Goal: Transaction & Acquisition: Purchase product/service

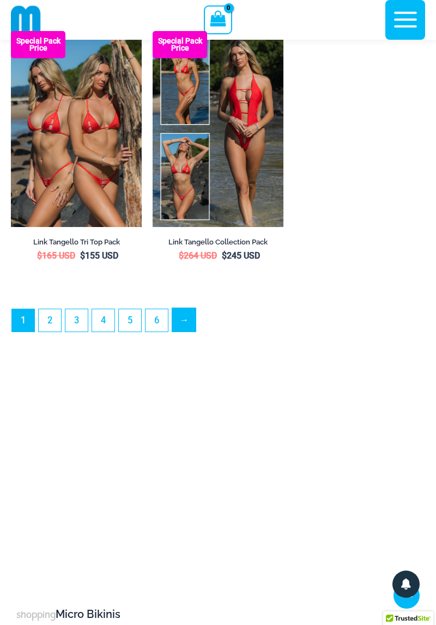
click at [183, 331] on link "→" at bounding box center [183, 319] width 23 height 23
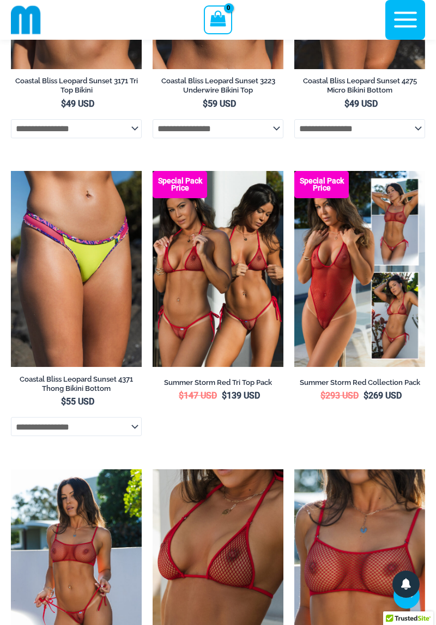
scroll to position [832, 0]
click at [294, 171] on img at bounding box center [294, 171] width 0 height 0
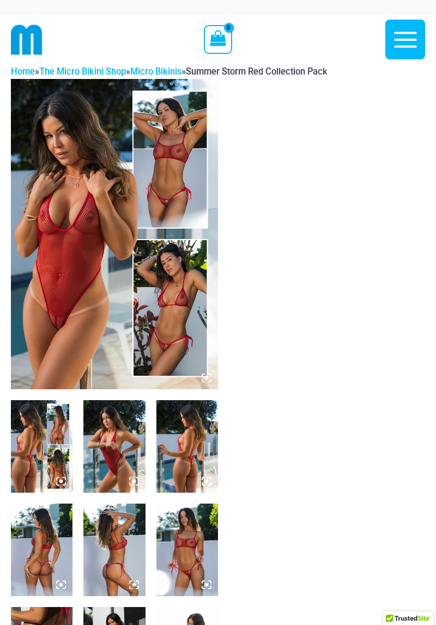
click at [174, 320] on img at bounding box center [114, 234] width 207 height 310
click at [209, 375] on icon at bounding box center [206, 378] width 10 height 10
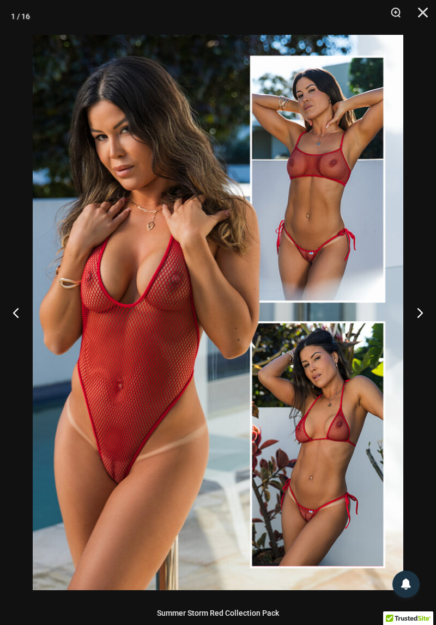
click at [415, 315] on button "Next" at bounding box center [415, 312] width 41 height 54
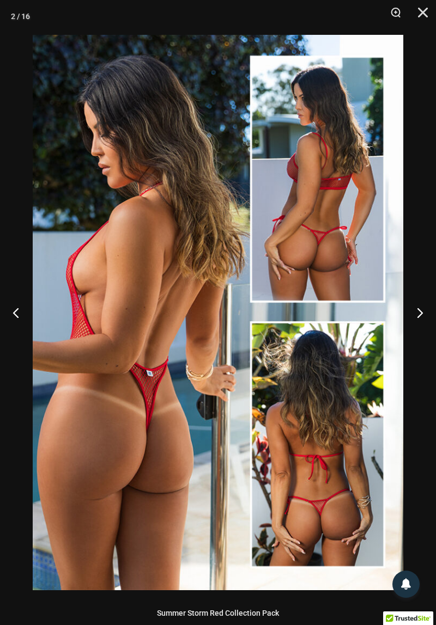
click at [419, 309] on button "Next" at bounding box center [415, 312] width 41 height 54
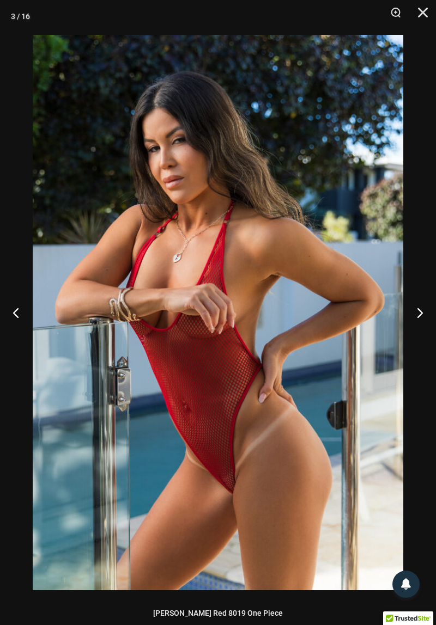
click at [418, 310] on button "Next" at bounding box center [415, 312] width 41 height 54
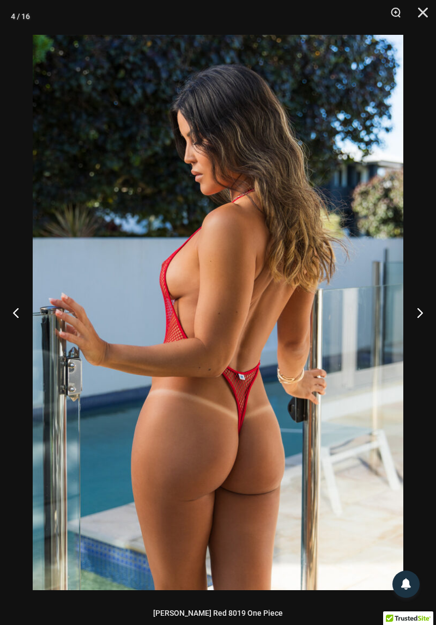
click at [418, 311] on button "Next" at bounding box center [415, 312] width 41 height 54
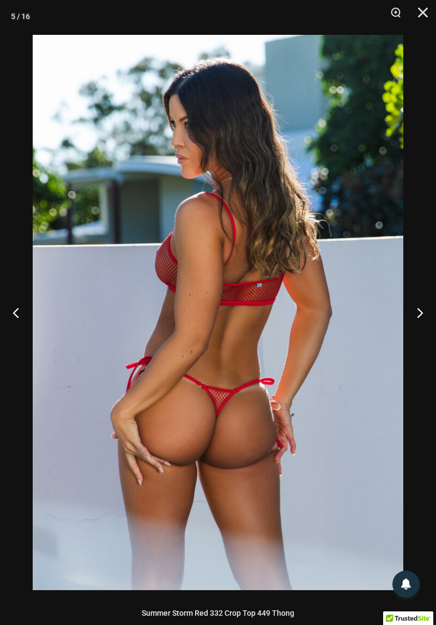
click at [417, 315] on button "Next" at bounding box center [415, 312] width 41 height 54
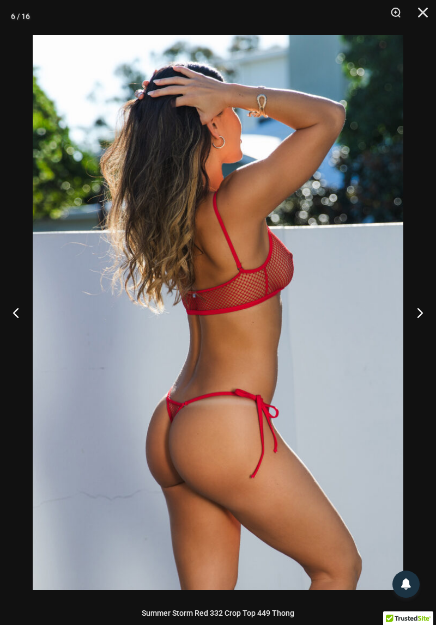
click at [417, 311] on button "Next" at bounding box center [415, 312] width 41 height 54
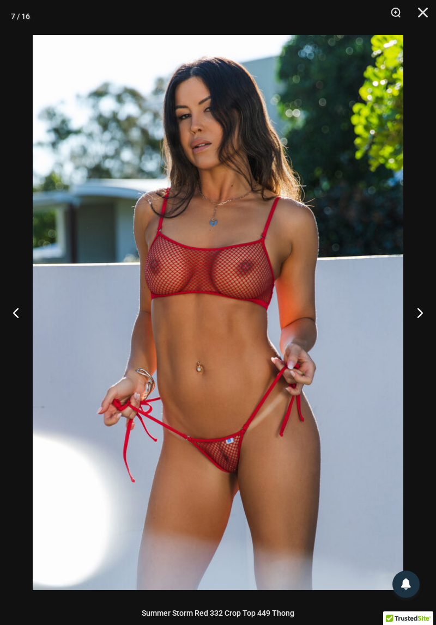
click at [421, 306] on button "Next" at bounding box center [415, 312] width 41 height 54
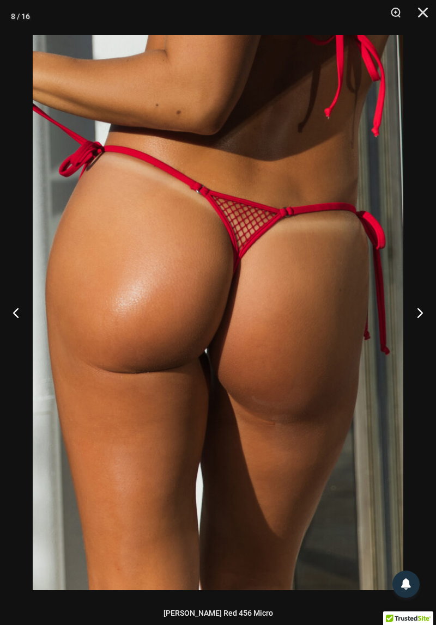
click at [424, 306] on button "Next" at bounding box center [415, 312] width 41 height 54
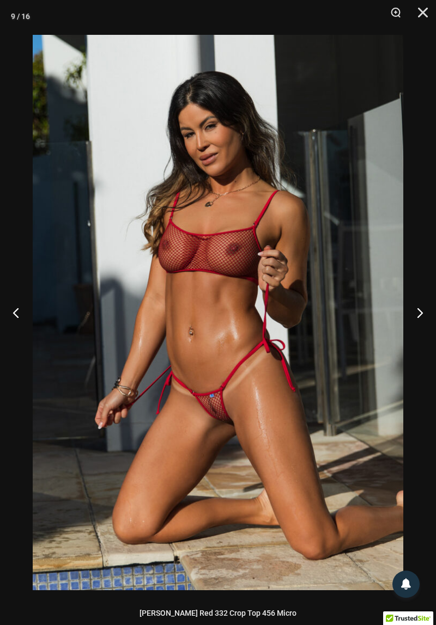
click at [424, 314] on button "Next" at bounding box center [415, 312] width 41 height 54
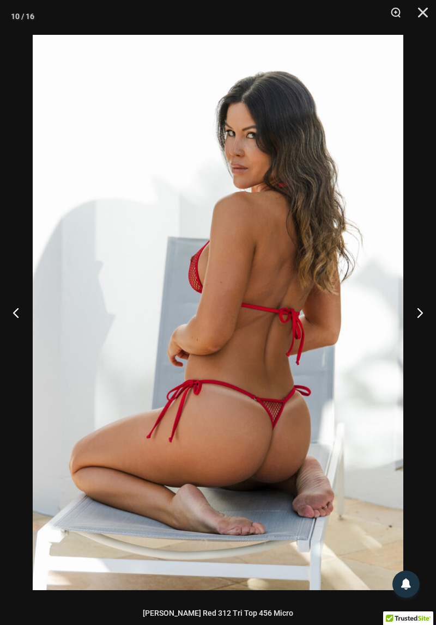
click at [421, 315] on button "Next" at bounding box center [415, 312] width 41 height 54
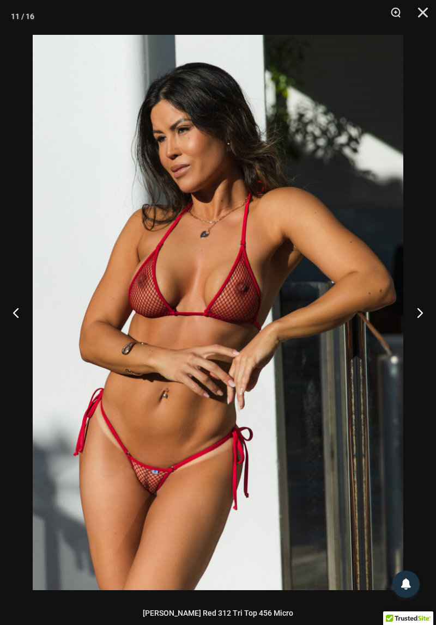
click at [424, 319] on button "Next" at bounding box center [415, 312] width 41 height 54
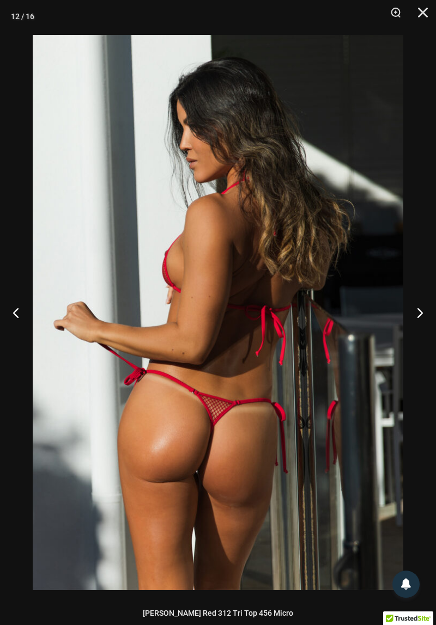
click at [422, 318] on button "Next" at bounding box center [415, 312] width 41 height 54
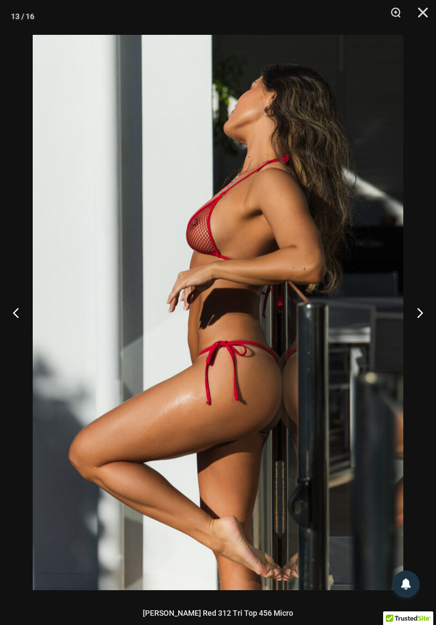
click at [427, 322] on button "Next" at bounding box center [415, 312] width 41 height 54
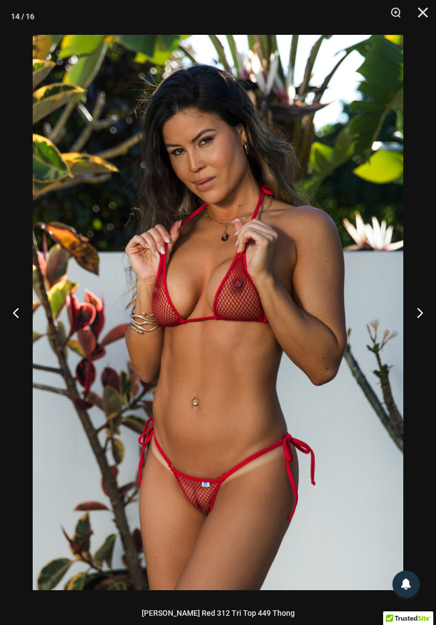
click at [428, 325] on button "Next" at bounding box center [415, 312] width 41 height 54
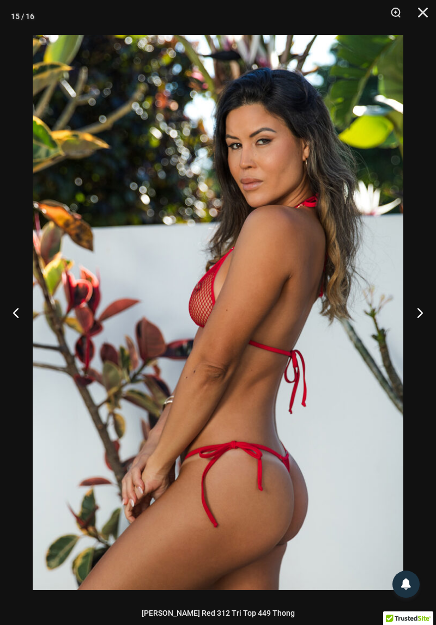
click at [424, 326] on button "Next" at bounding box center [415, 312] width 41 height 54
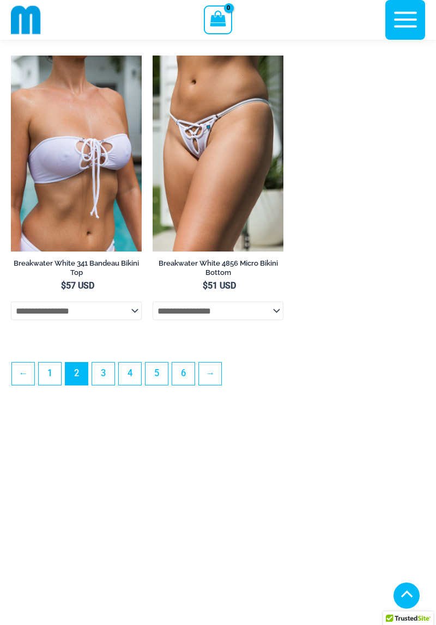
scroll to position [3005, 0]
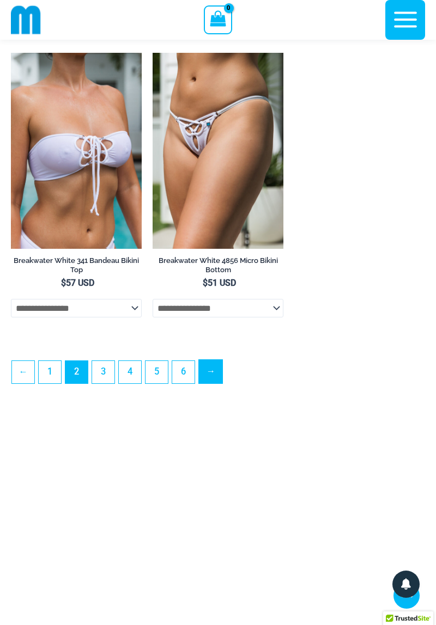
click at [210, 383] on link "→" at bounding box center [210, 371] width 23 height 23
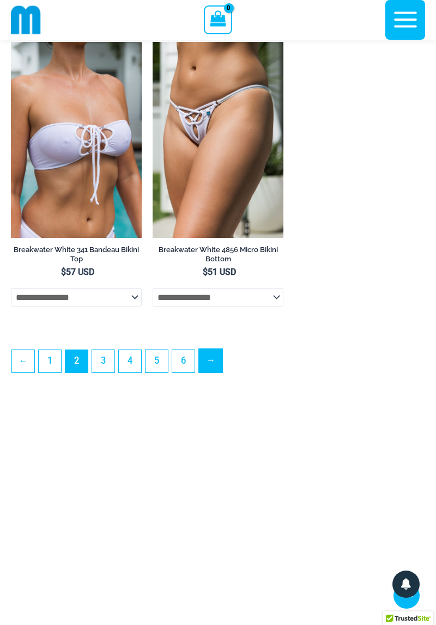
scroll to position [3051, 0]
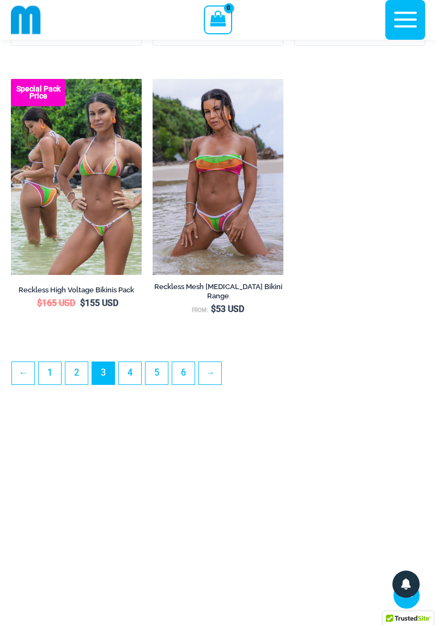
scroll to position [2956, 0]
click at [208, 382] on link "→" at bounding box center [210, 372] width 23 height 23
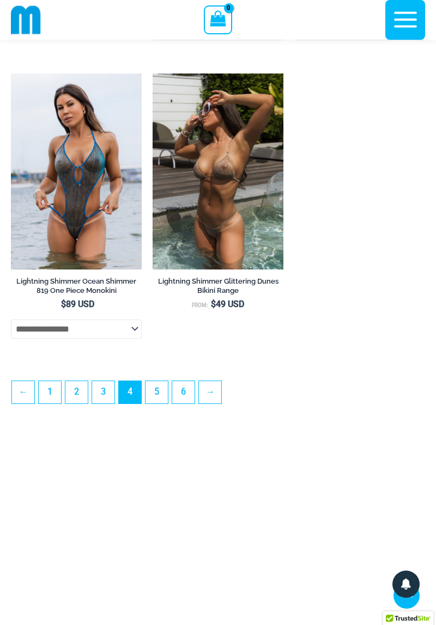
scroll to position [2997, 0]
click at [210, 404] on link "→" at bounding box center [210, 392] width 23 height 23
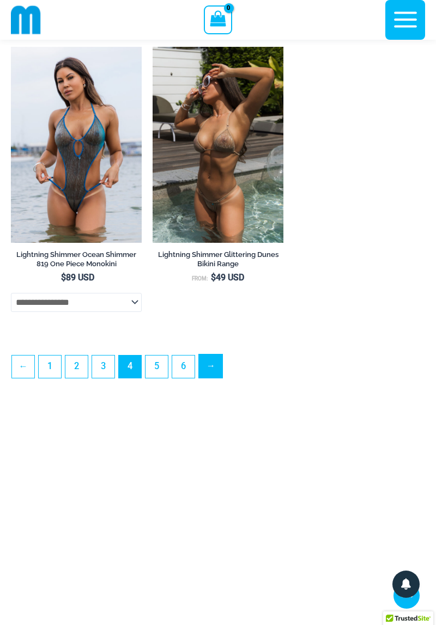
scroll to position [3043, 0]
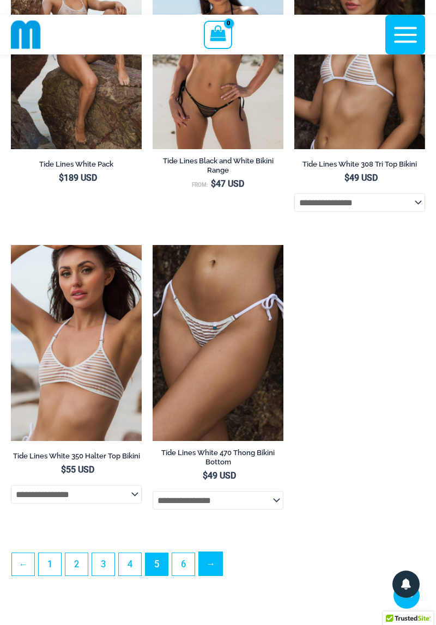
click at [209, 575] on link "→" at bounding box center [210, 563] width 23 height 23
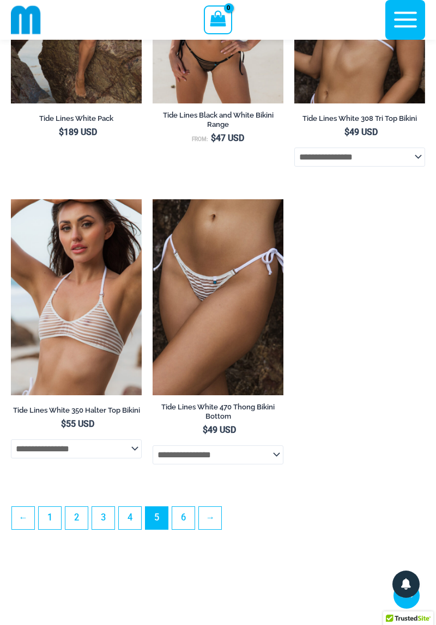
scroll to position [2828, 0]
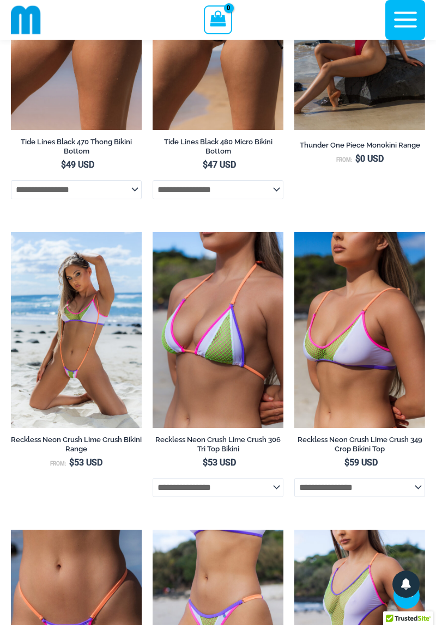
scroll to position [471, 0]
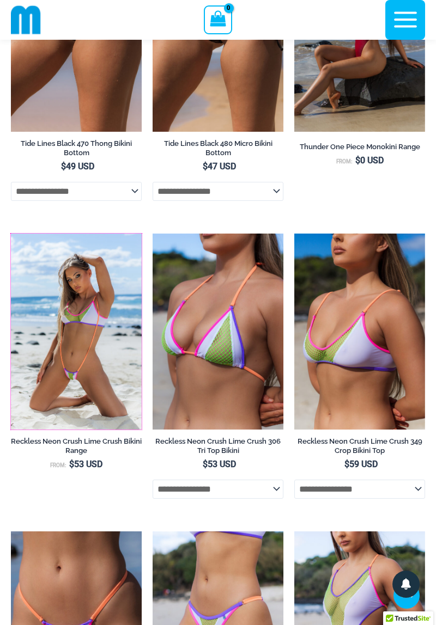
click at [11, 234] on img at bounding box center [11, 234] width 0 height 0
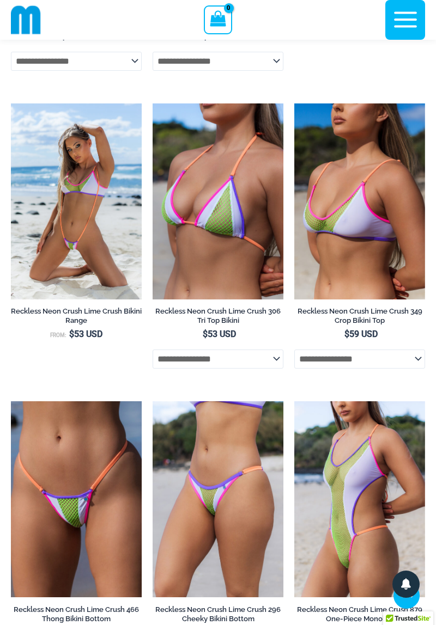
scroll to position [603, 0]
click at [11, 401] on img at bounding box center [11, 401] width 0 height 0
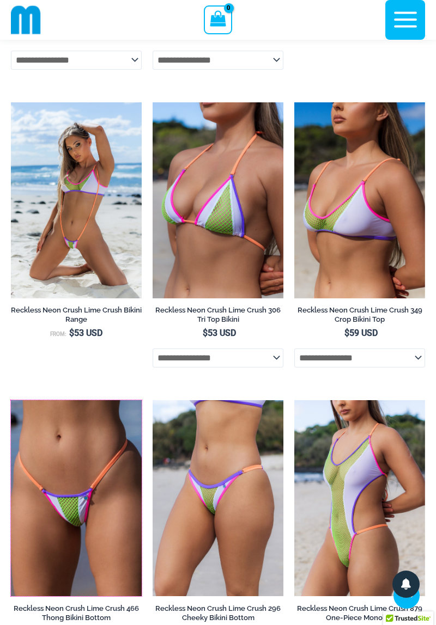
scroll to position [647, 0]
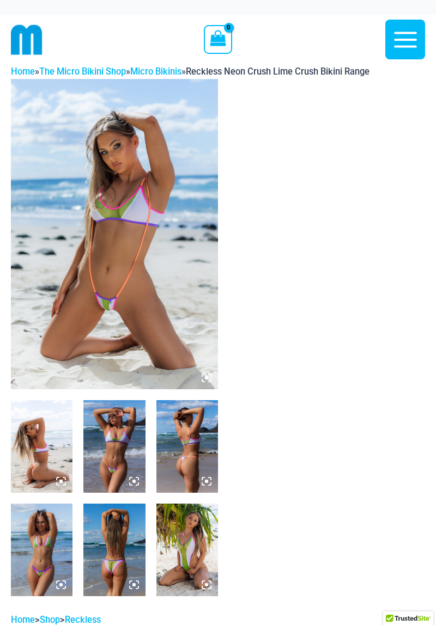
click at [203, 379] on icon at bounding box center [206, 378] width 10 height 10
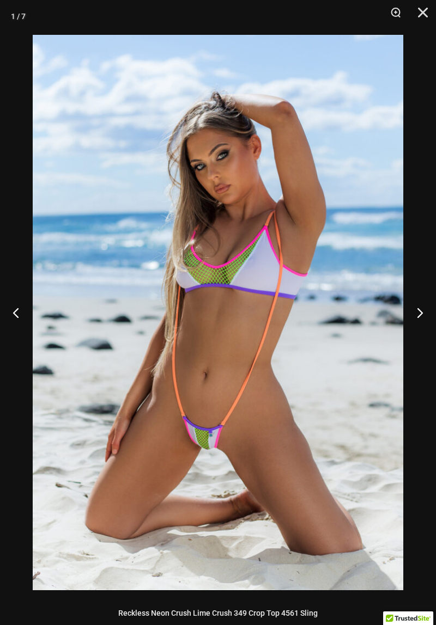
click at [414, 328] on button "Next" at bounding box center [415, 312] width 41 height 54
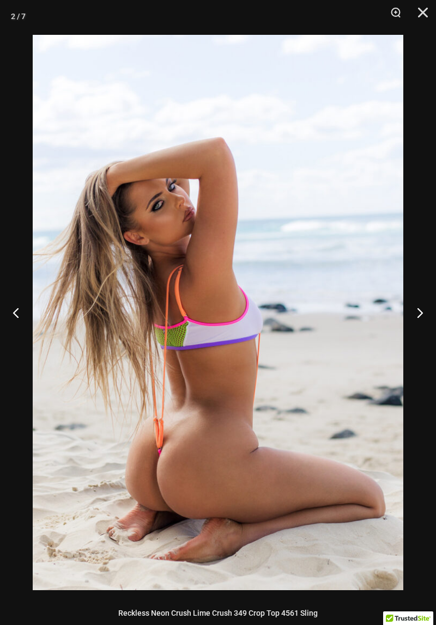
click at [416, 328] on button "Next" at bounding box center [415, 312] width 41 height 54
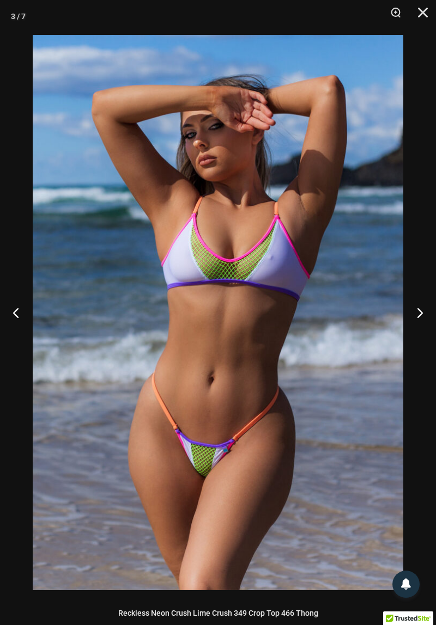
click at [413, 329] on button "Next" at bounding box center [415, 312] width 41 height 54
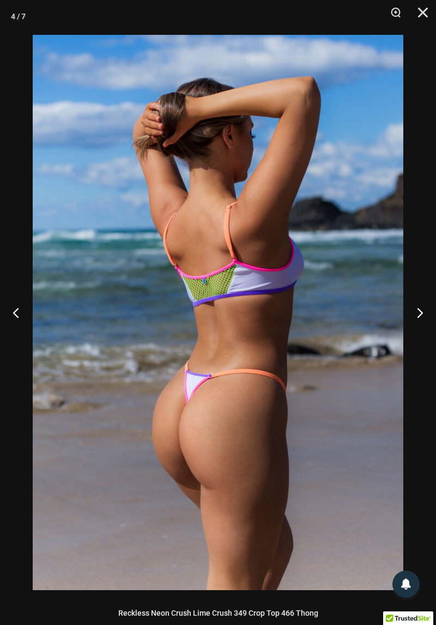
click at [412, 329] on button "Next" at bounding box center [415, 312] width 41 height 54
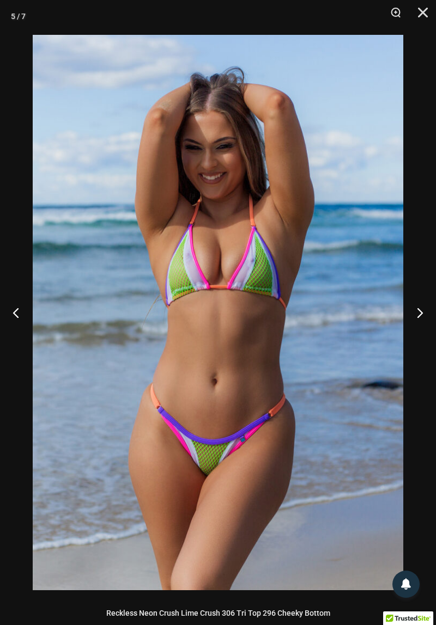
click at [412, 329] on button "Next" at bounding box center [415, 312] width 41 height 54
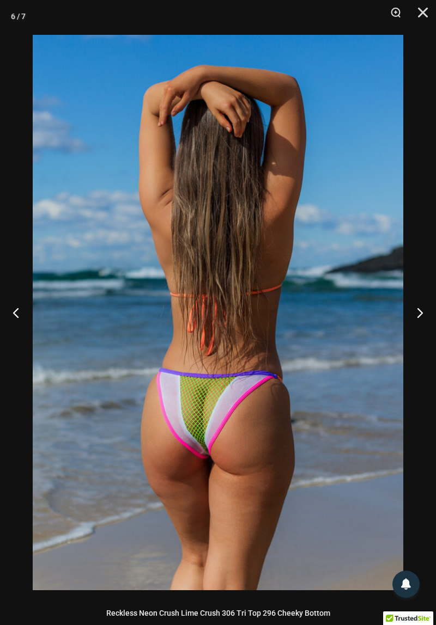
click at [409, 332] on button "Next" at bounding box center [415, 312] width 41 height 54
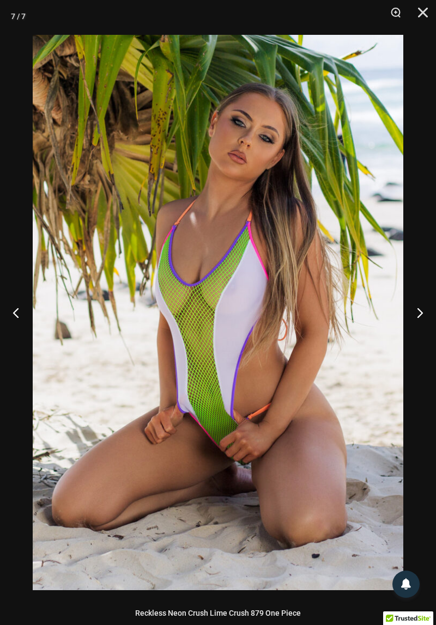
click at [409, 332] on button "Next" at bounding box center [415, 312] width 41 height 54
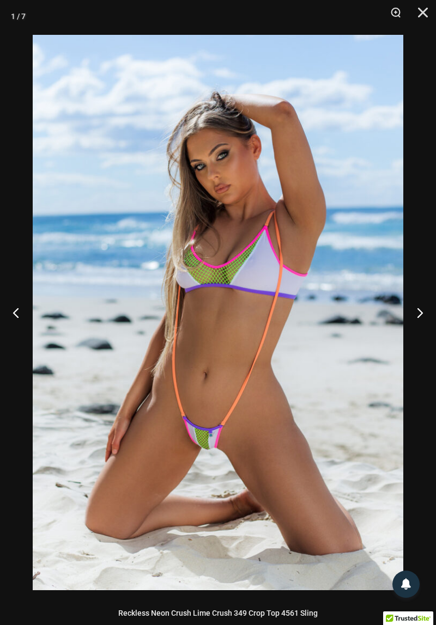
click at [412, 332] on button "Next" at bounding box center [415, 312] width 41 height 54
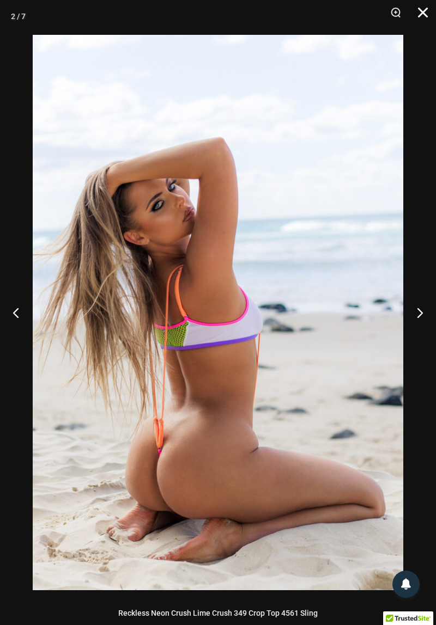
click at [429, 14] on button "Close" at bounding box center [418, 16] width 27 height 33
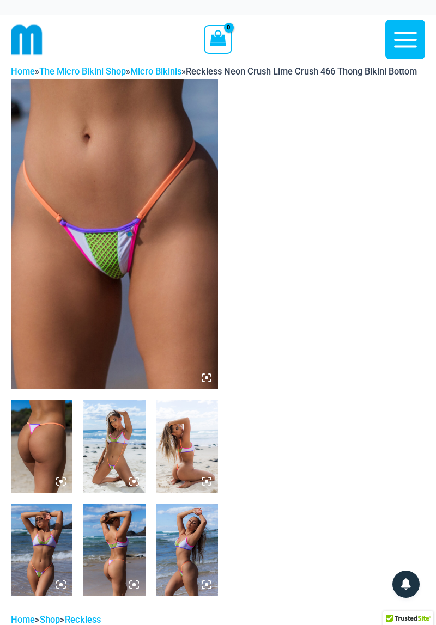
click at [210, 376] on icon at bounding box center [210, 375] width 2 height 2
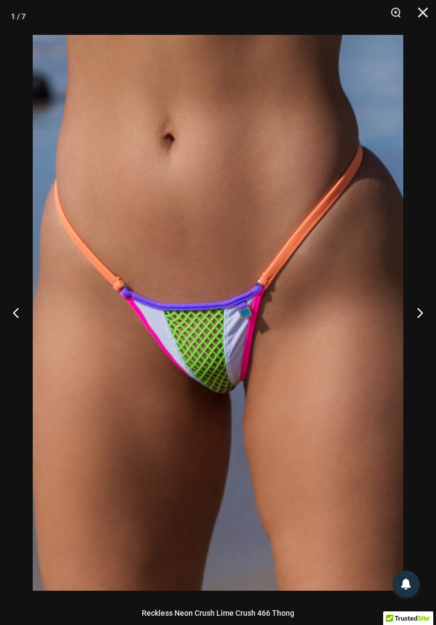
click at [426, 323] on button "Next" at bounding box center [415, 312] width 41 height 54
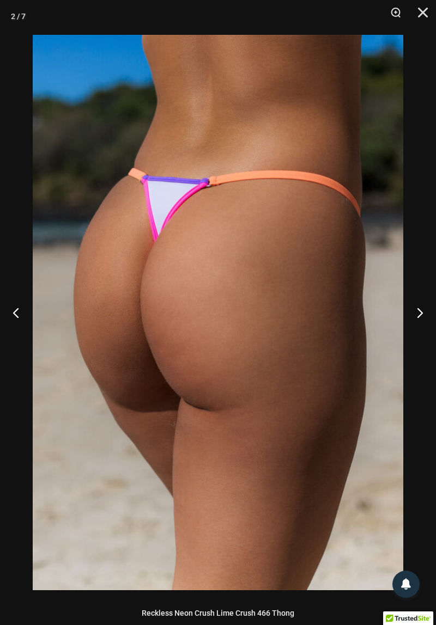
click at [426, 321] on button "Next" at bounding box center [415, 312] width 41 height 54
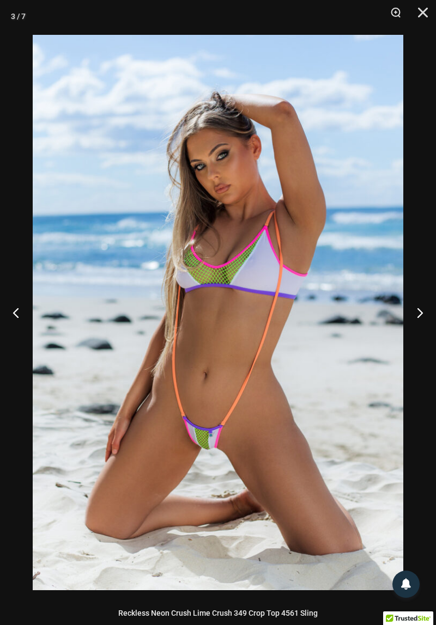
click at [425, 322] on button "Next" at bounding box center [415, 312] width 41 height 54
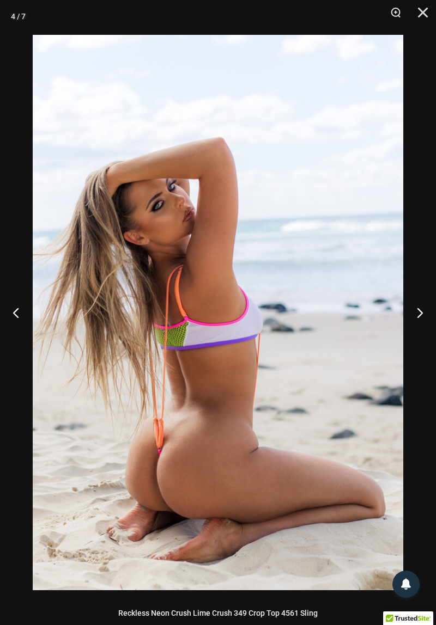
click at [421, 322] on button "Next" at bounding box center [415, 312] width 41 height 54
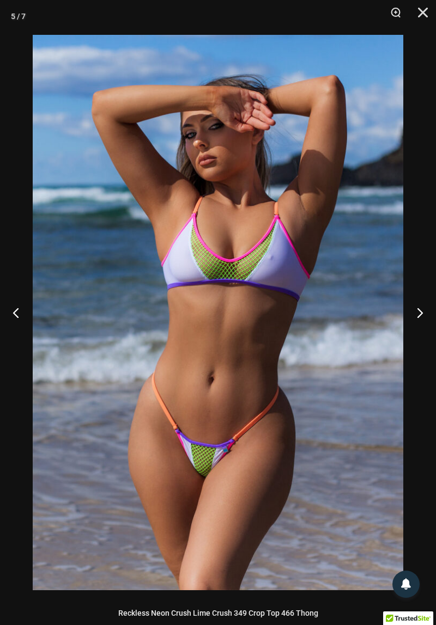
click at [419, 324] on button "Next" at bounding box center [415, 312] width 41 height 54
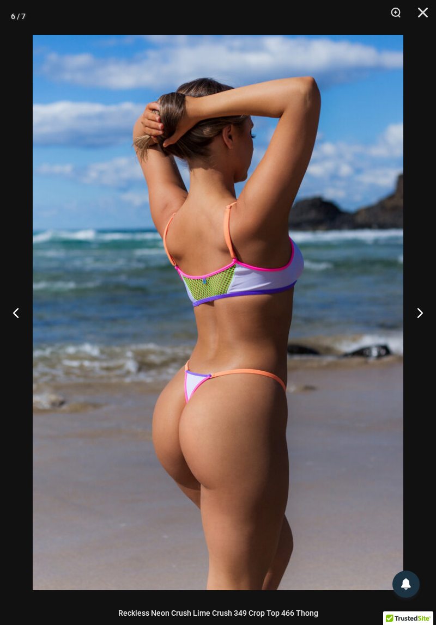
click at [428, 324] on button "Next" at bounding box center [415, 312] width 41 height 54
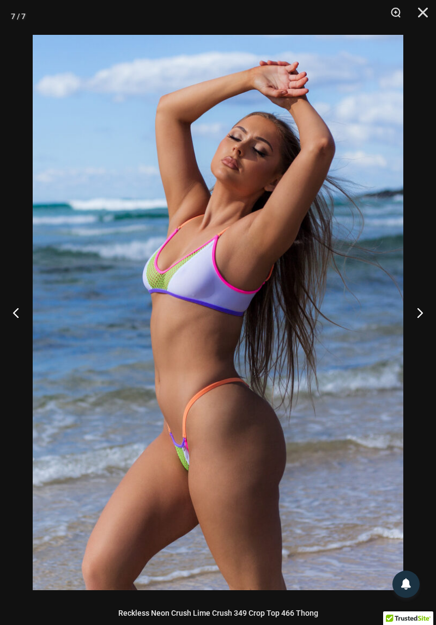
click at [412, 312] on button "Next" at bounding box center [415, 312] width 41 height 54
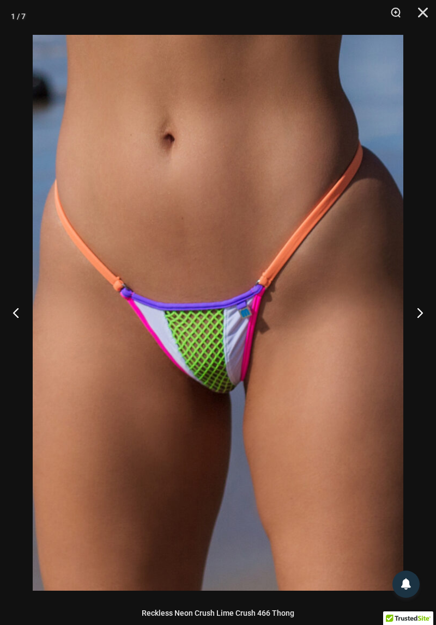
click at [412, 314] on button "Next" at bounding box center [415, 312] width 41 height 54
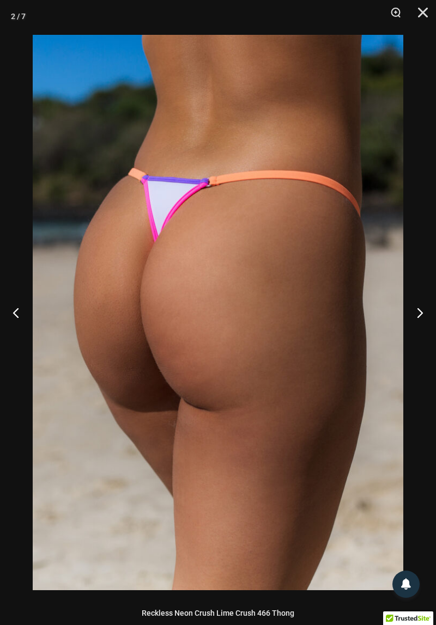
click at [418, 309] on button "Next" at bounding box center [415, 312] width 41 height 54
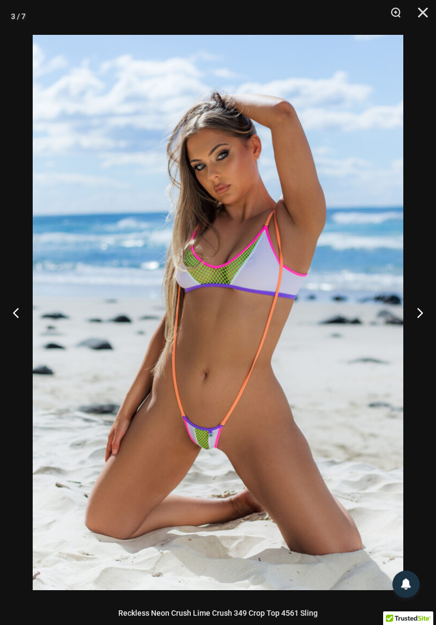
click at [415, 314] on button "Next" at bounding box center [415, 312] width 41 height 54
